Goal: Task Accomplishment & Management: Use online tool/utility

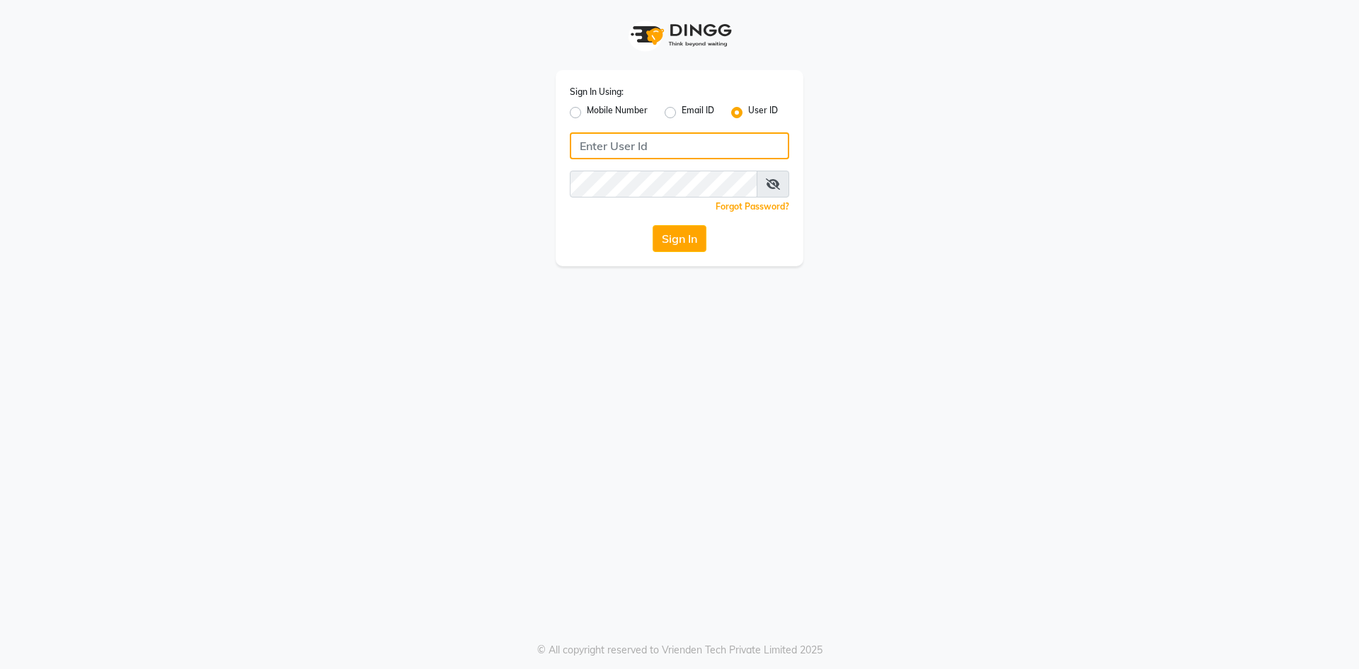
type input "e1976-01"
drag, startPoint x: 0, startPoint y: 0, endPoint x: 670, endPoint y: 248, distance: 714.9
click at [670, 248] on button "Sign In" at bounding box center [680, 238] width 54 height 27
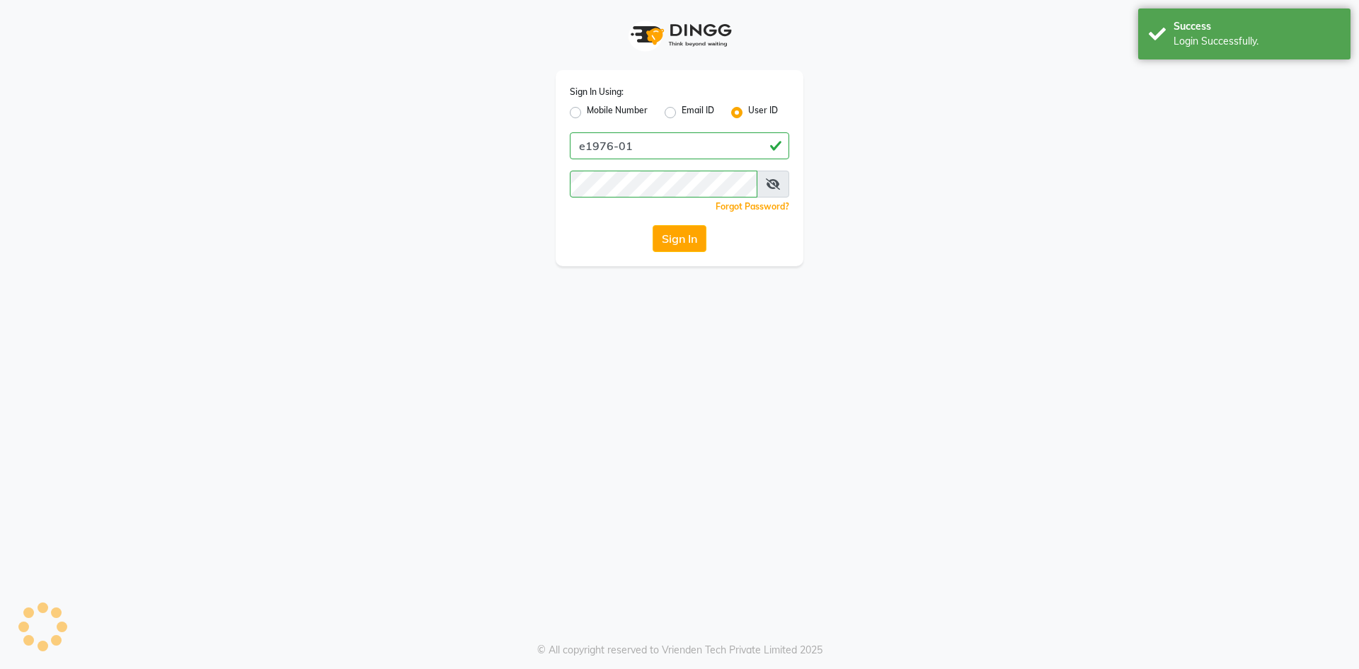
select select "service"
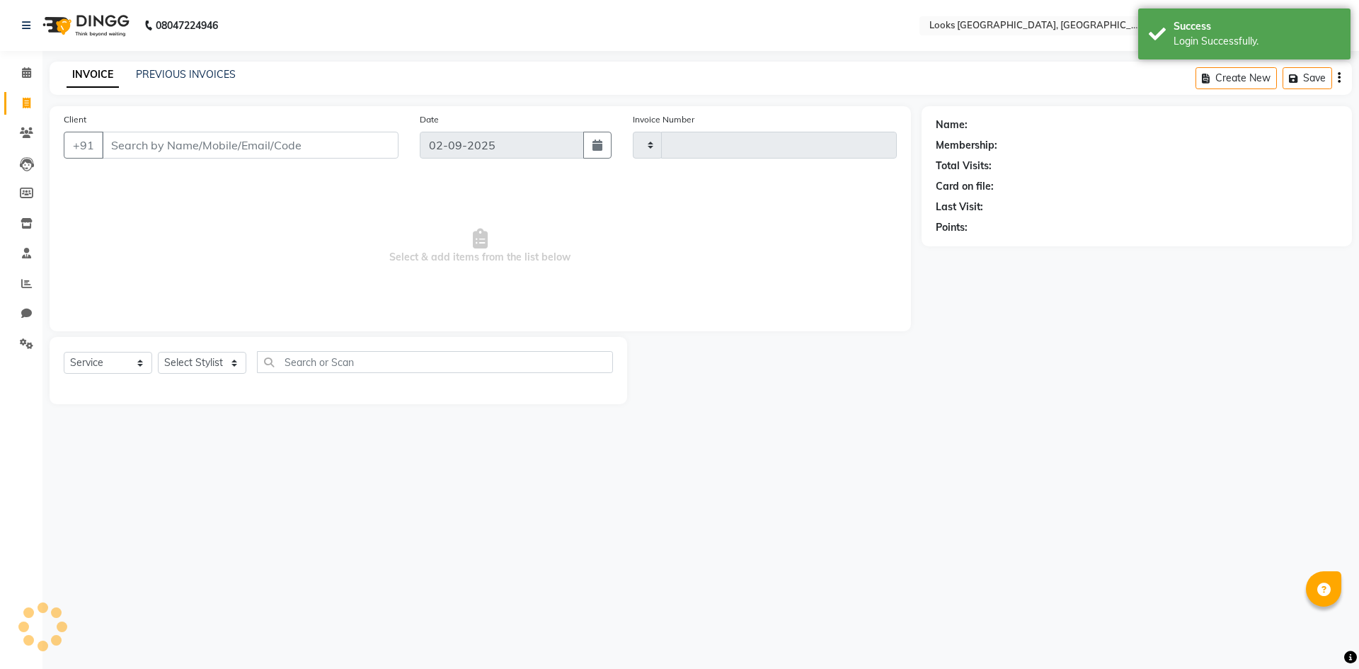
type input "5312"
select select "4718"
select select "en"
